Goal: Transaction & Acquisition: Purchase product/service

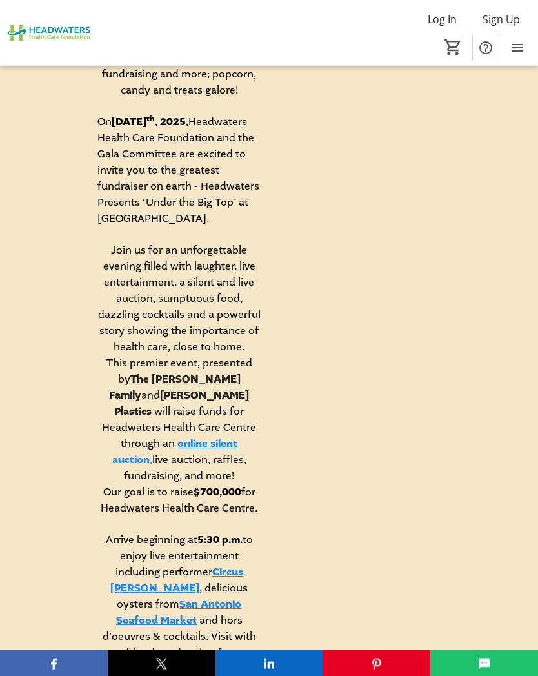
scroll to position [782, 0]
click at [523, 50] on mat-icon "Menu" at bounding box center [517, 47] width 15 height 15
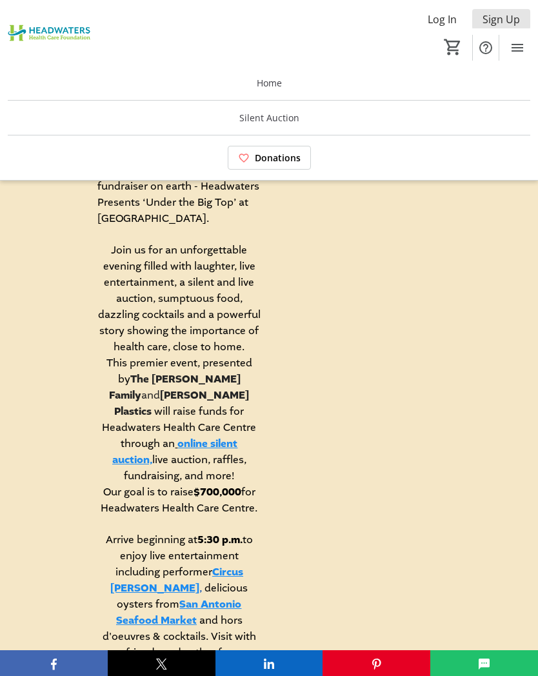
click at [505, 20] on span "Sign Up" at bounding box center [501, 19] width 37 height 15
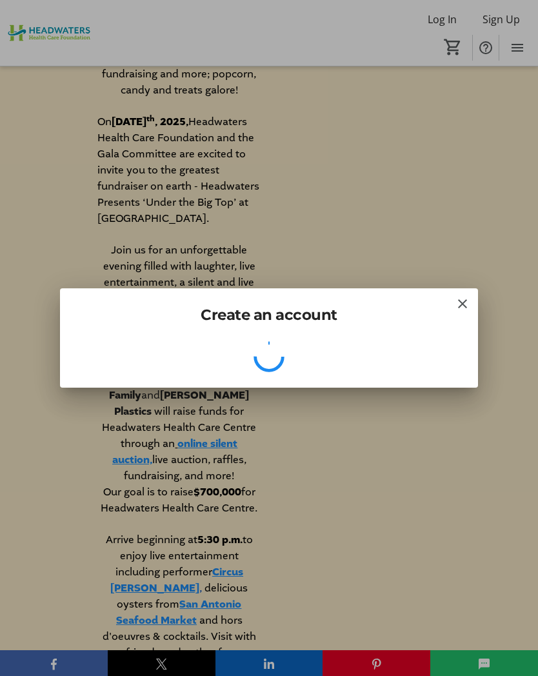
scroll to position [0, 0]
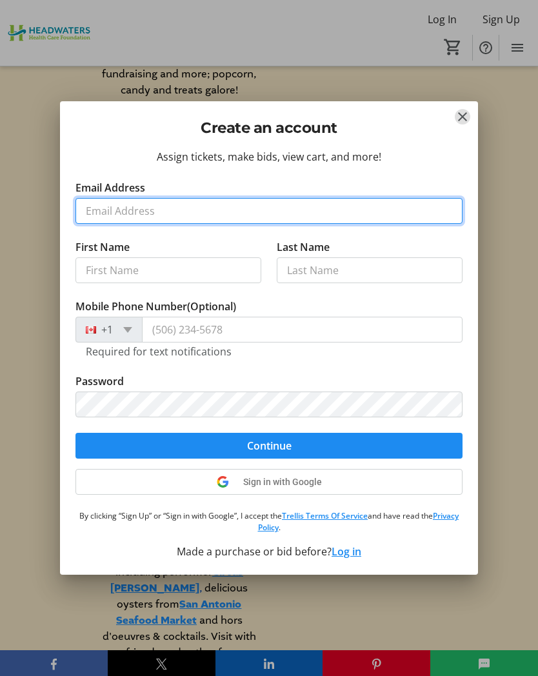
click at [111, 216] on input "Email Address" at bounding box center [269, 211] width 387 height 26
type input "[EMAIL_ADDRESS][DOMAIN_NAME]"
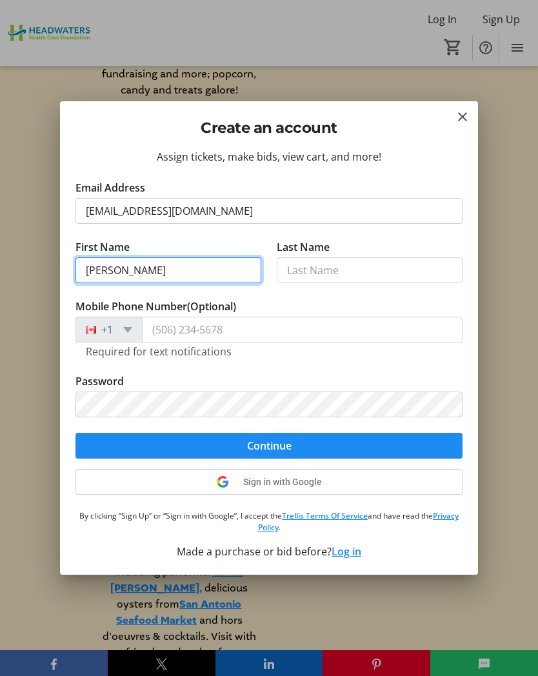
type input "[PERSON_NAME]"
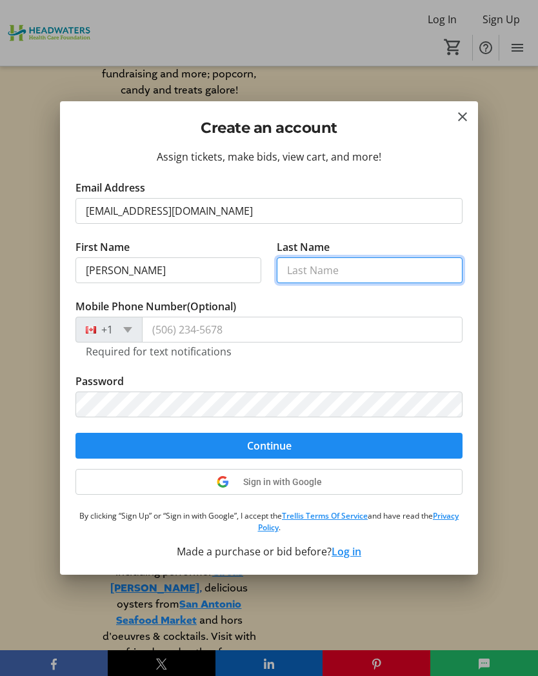
click at [310, 273] on input "Last Name" at bounding box center [370, 270] width 186 height 26
type input "[PERSON_NAME]"
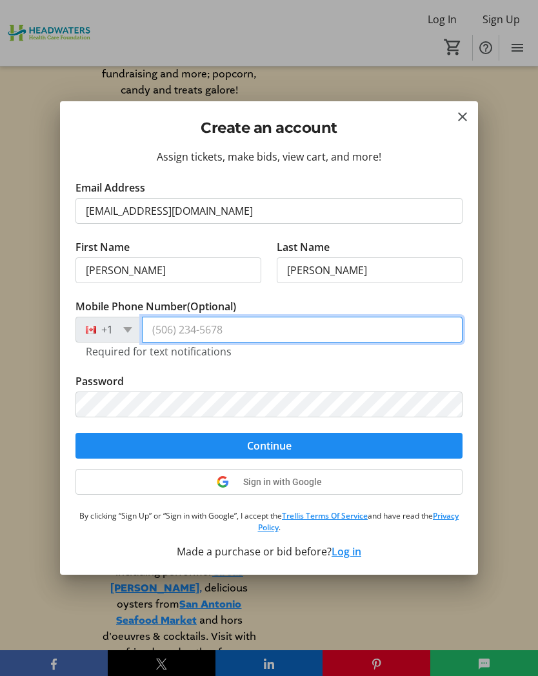
click at [172, 336] on input "Mobile Phone Number (Optional)" at bounding box center [302, 330] width 321 height 26
type input "[PHONE_NUMBER]"
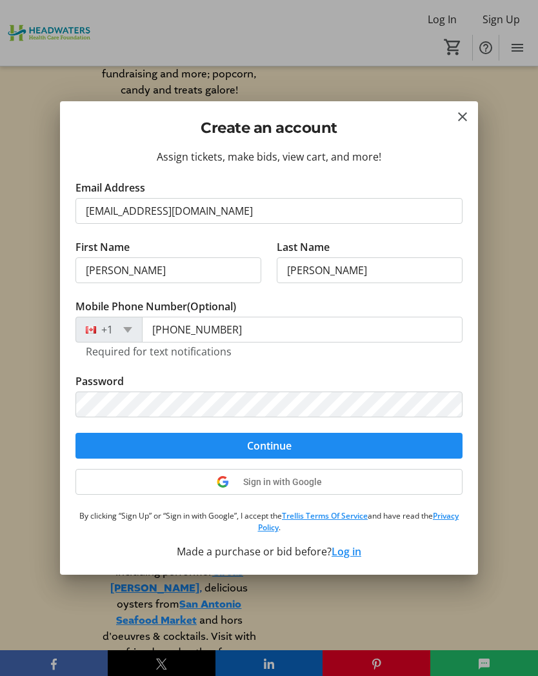
click at [279, 450] on span "Continue" at bounding box center [269, 445] width 45 height 15
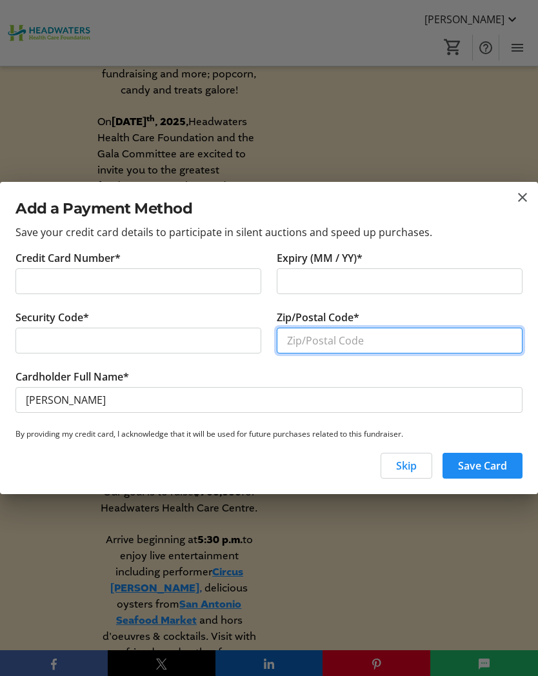
click at [297, 343] on input "Zip/Postal Code*" at bounding box center [400, 341] width 246 height 26
type input "L9W1G9"
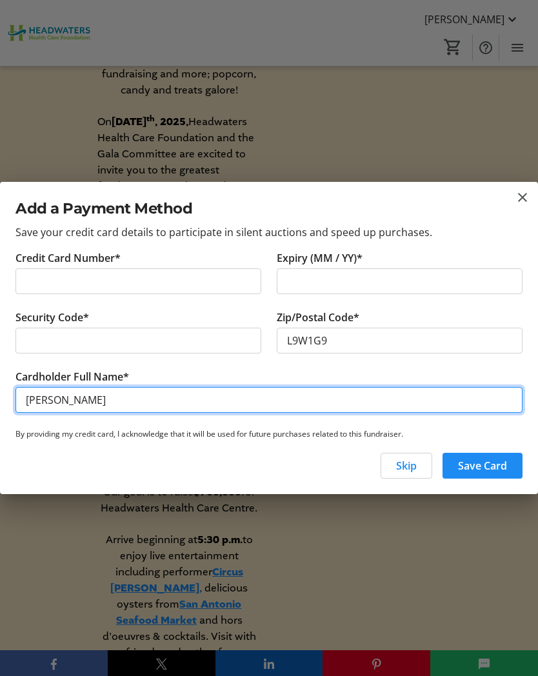
click at [68, 401] on input "[PERSON_NAME]" at bounding box center [268, 400] width 507 height 26
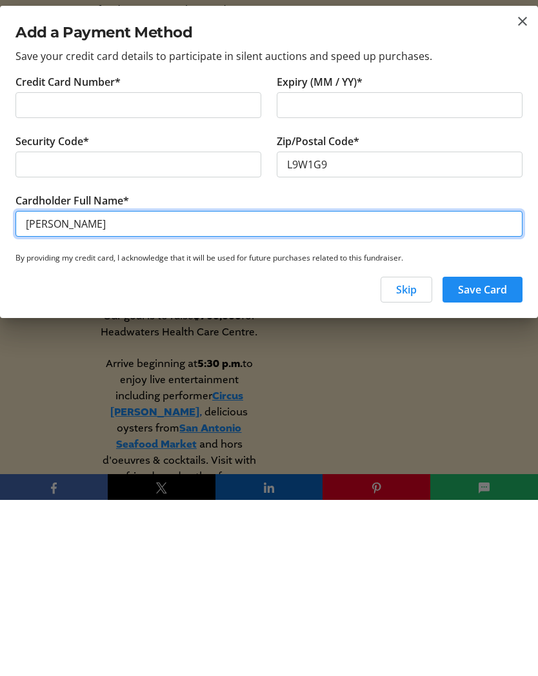
type input "[PERSON_NAME]"
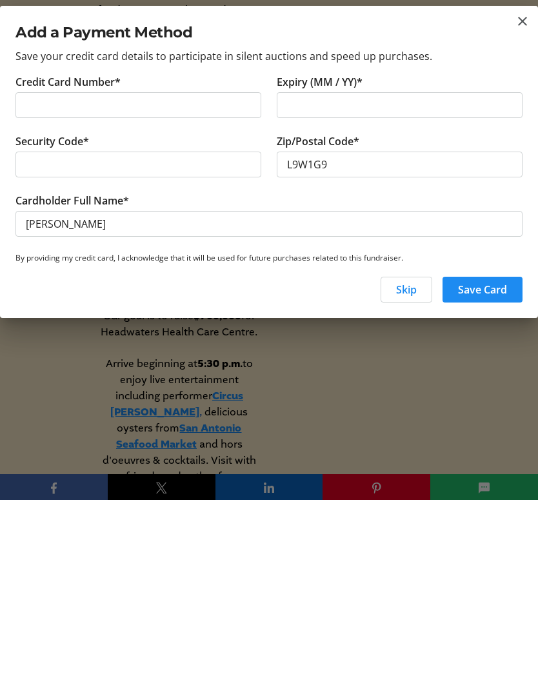
click at [469, 458] on span "Save Card" at bounding box center [482, 465] width 49 height 15
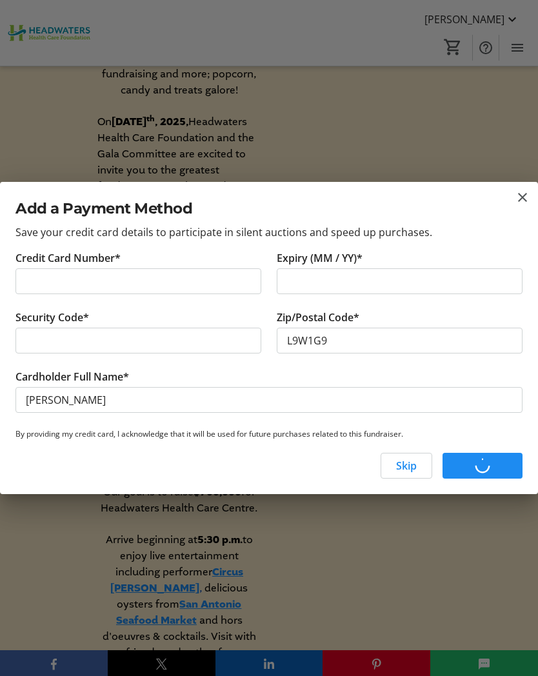
scroll to position [782, 0]
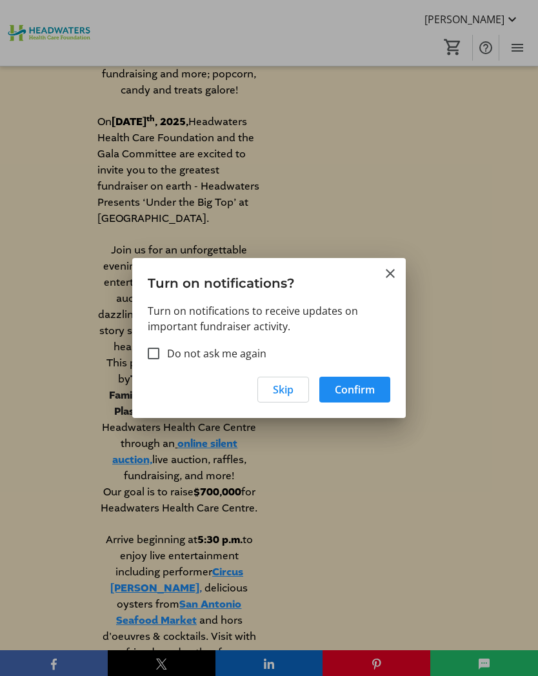
click at [396, 281] on button "Close" at bounding box center [390, 273] width 15 height 15
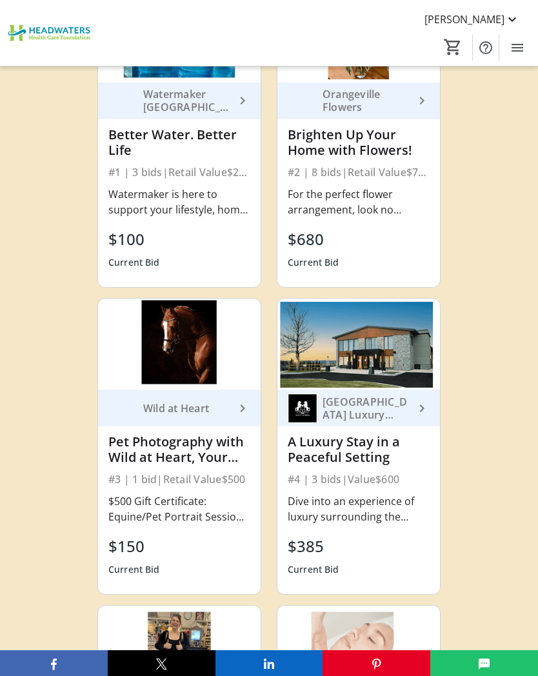
scroll to position [5847, 0]
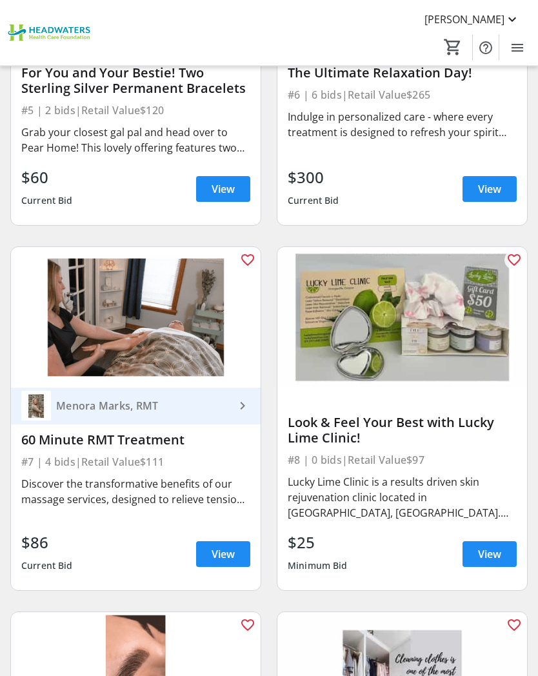
scroll to position [1035, 0]
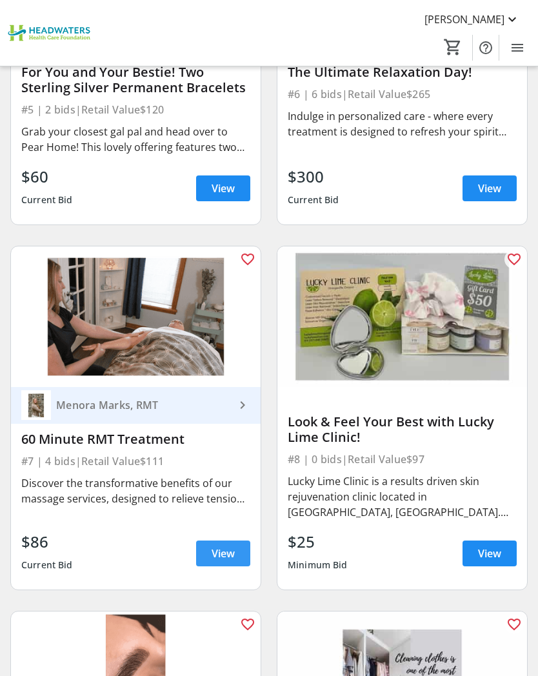
click at [220, 552] on span "View" at bounding box center [223, 553] width 23 height 15
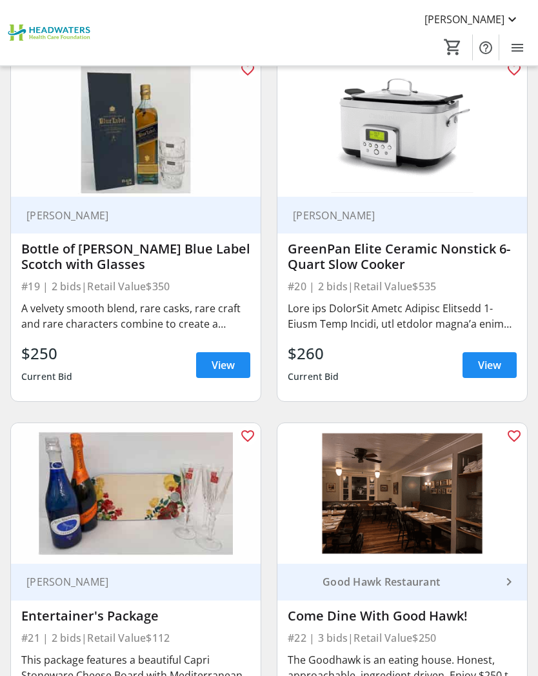
scroll to position [3426, 0]
click at [457, 319] on div at bounding box center [402, 316] width 229 height 31
click at [489, 362] on span "View" at bounding box center [489, 365] width 23 height 15
